Goal: Task Accomplishment & Management: Manage account settings

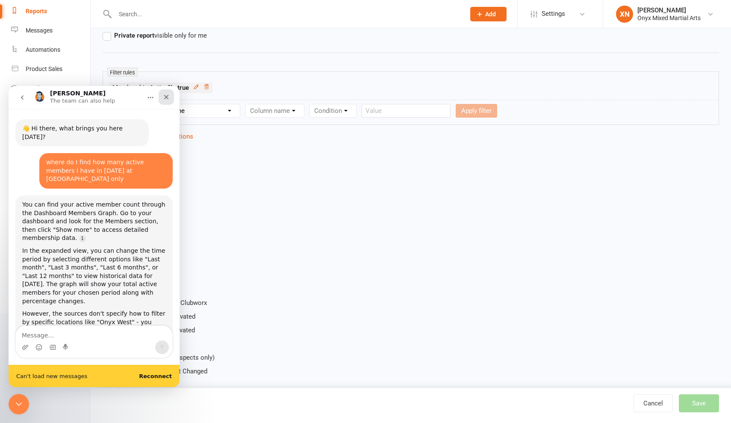
scroll to position [1, 0]
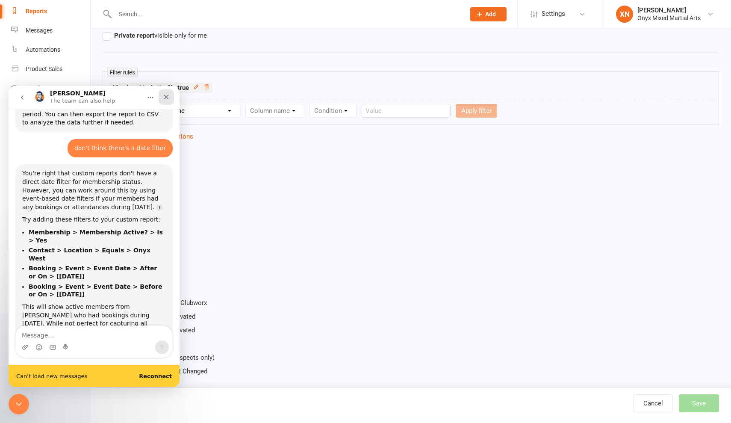
click at [165, 96] on icon "Close" at bounding box center [166, 97] width 7 height 7
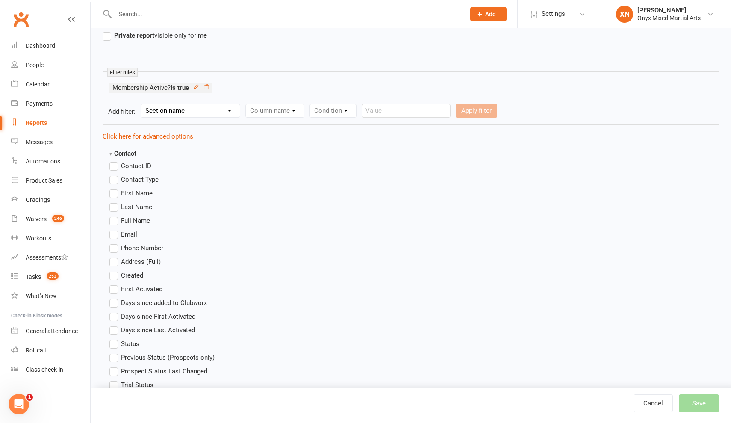
click at [209, 13] on input "text" at bounding box center [285, 14] width 347 height 12
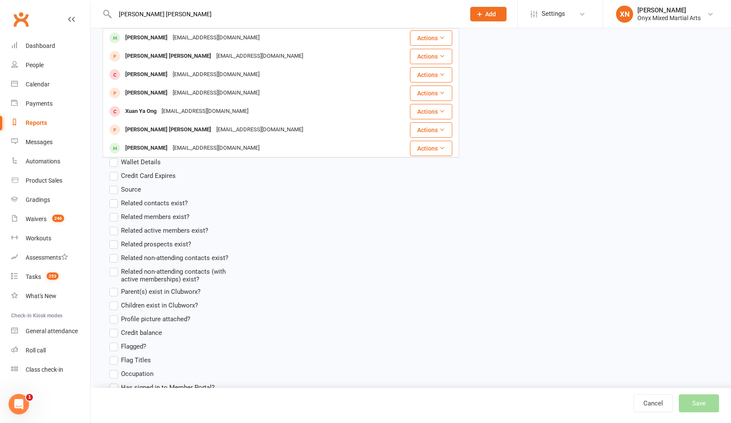
scroll to position [460, 0]
type input "[PERSON_NAME] [PERSON_NAME]"
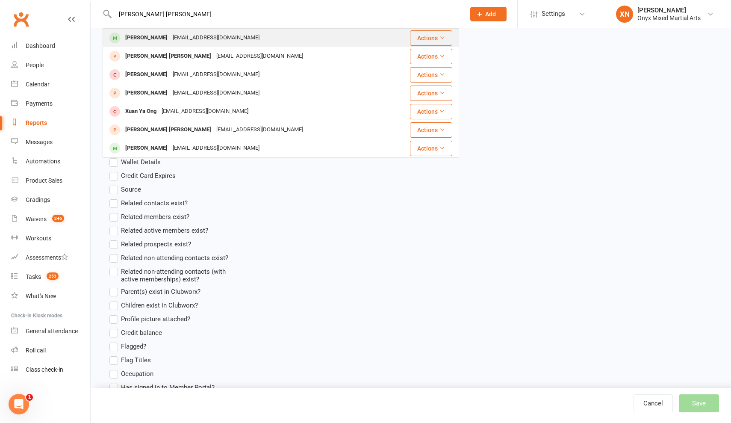
drag, startPoint x: 209, startPoint y: 13, endPoint x: 192, endPoint y: 35, distance: 28.0
click at [192, 35] on div "[EMAIL_ADDRESS][DOMAIN_NAME]" at bounding box center [216, 38] width 92 height 12
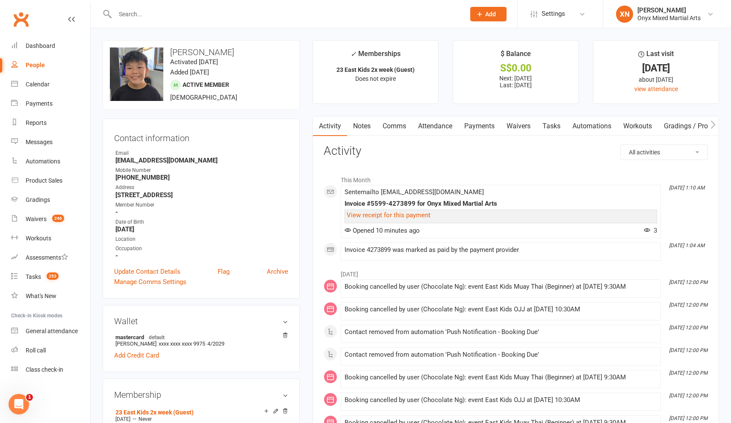
click at [494, 128] on link "Payments" at bounding box center [479, 126] width 42 height 20
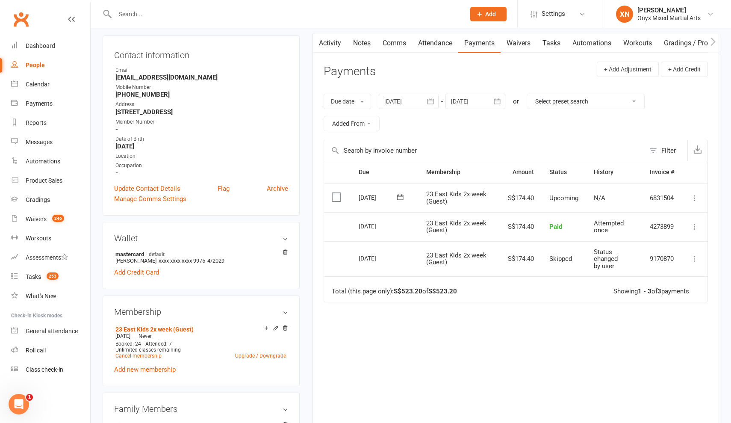
scroll to position [84, 0]
click at [420, 101] on div at bounding box center [409, 100] width 60 height 15
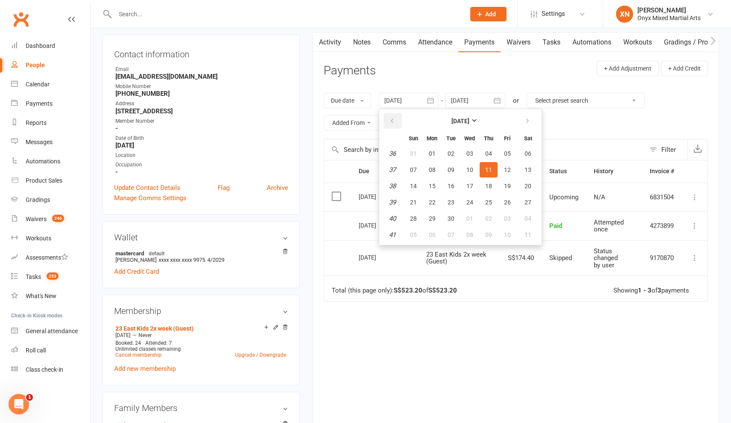
click at [395, 118] on icon "button" at bounding box center [392, 121] width 6 height 7
click at [433, 154] on span "30" at bounding box center [432, 153] width 7 height 7
type input "[DATE]"
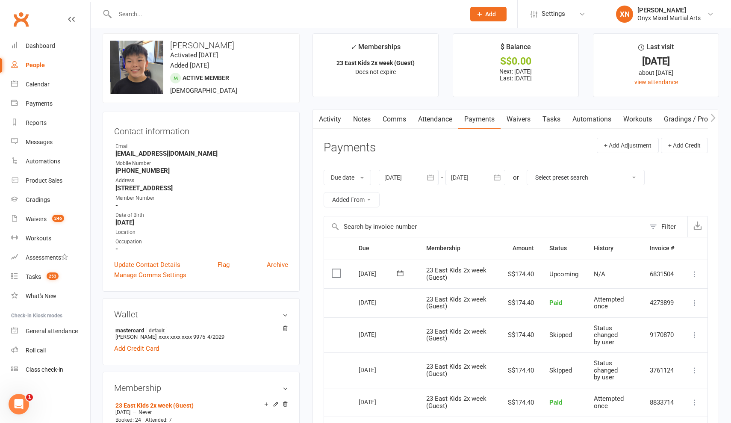
scroll to position [4, 0]
